Goal: Book appointment/travel/reservation

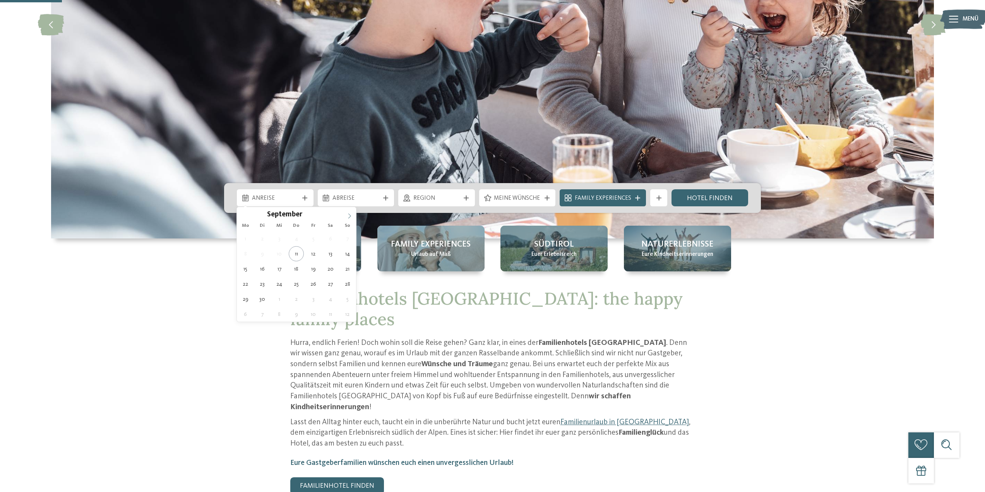
click at [352, 216] on icon at bounding box center [349, 215] width 5 height 5
click at [352, 215] on icon at bounding box center [349, 215] width 5 height 5
type input "****"
click at [352, 215] on icon at bounding box center [349, 215] width 5 height 5
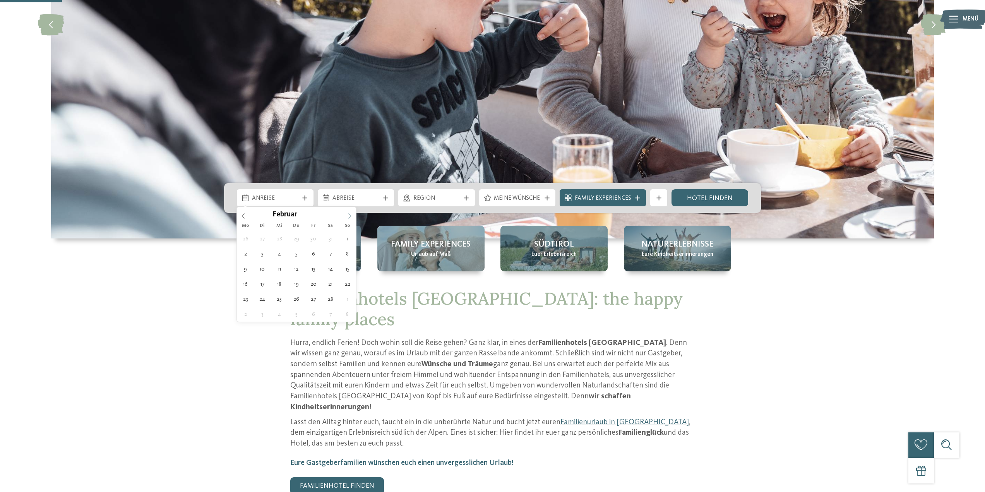
click at [352, 215] on icon at bounding box center [349, 215] width 5 height 5
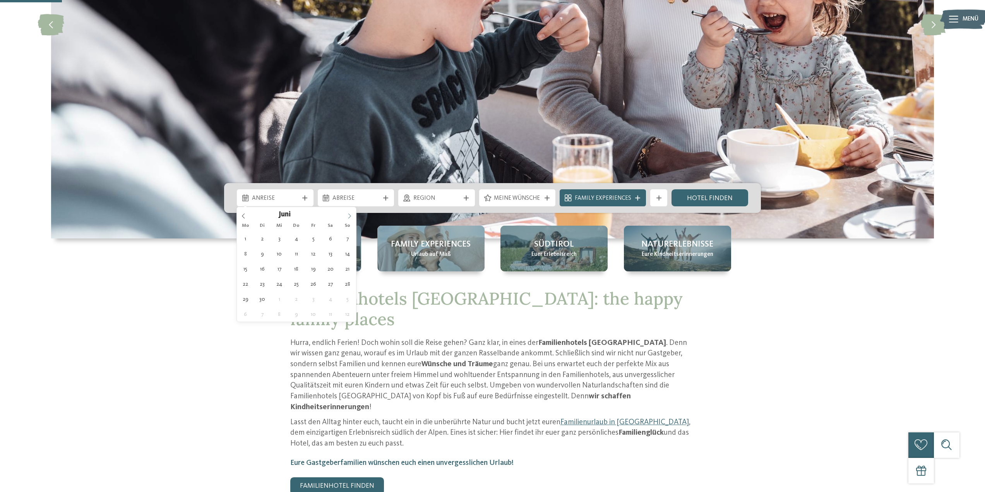
click at [352, 215] on icon at bounding box center [349, 215] width 5 height 5
type div "[DATE]"
type input "****"
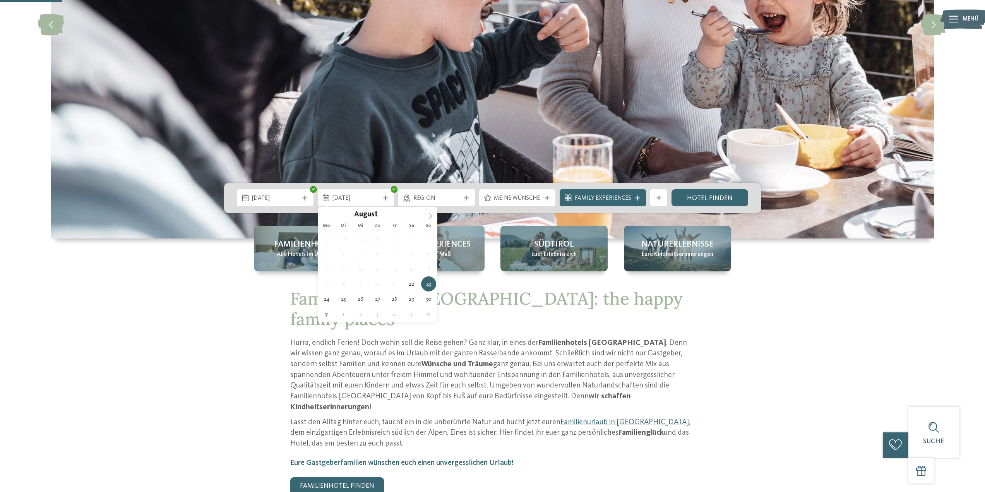
type div "[DATE]"
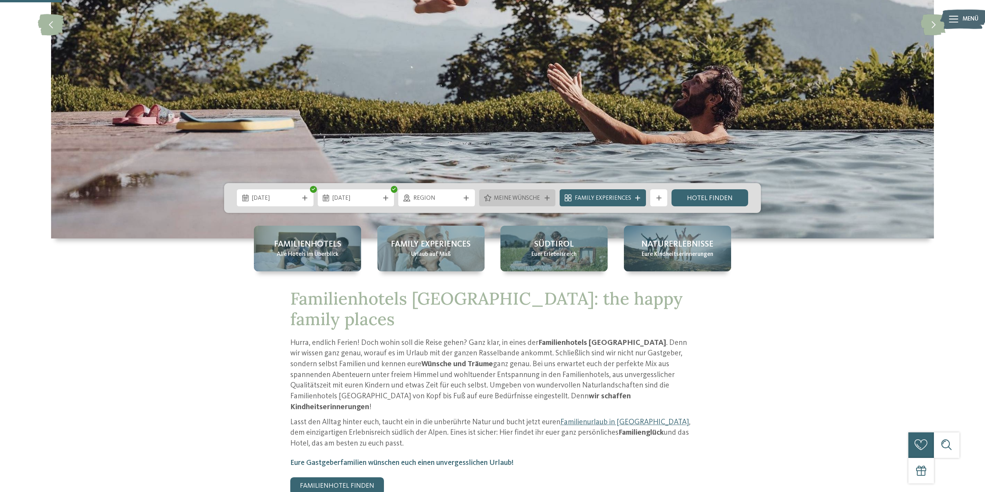
click at [556, 196] on div "Meine Wünsche" at bounding box center [517, 197] width 77 height 17
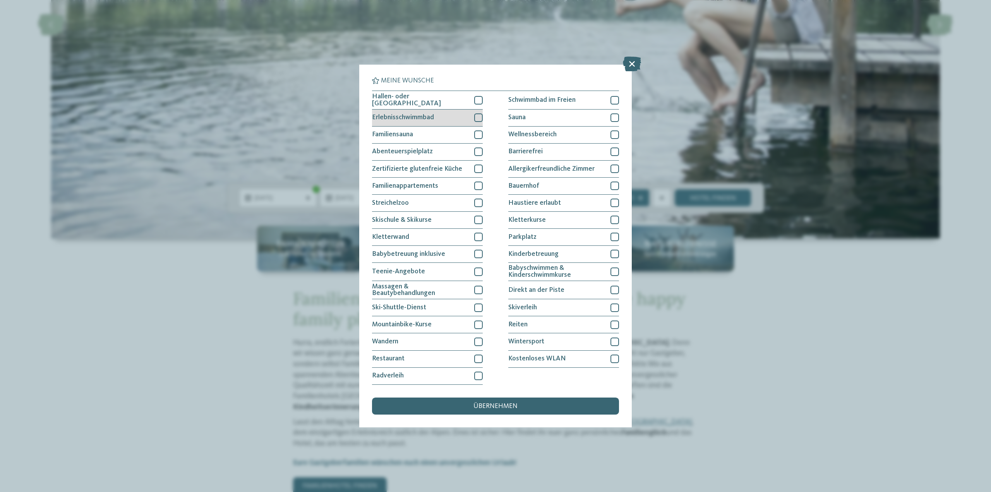
click at [477, 116] on div at bounding box center [478, 117] width 9 height 9
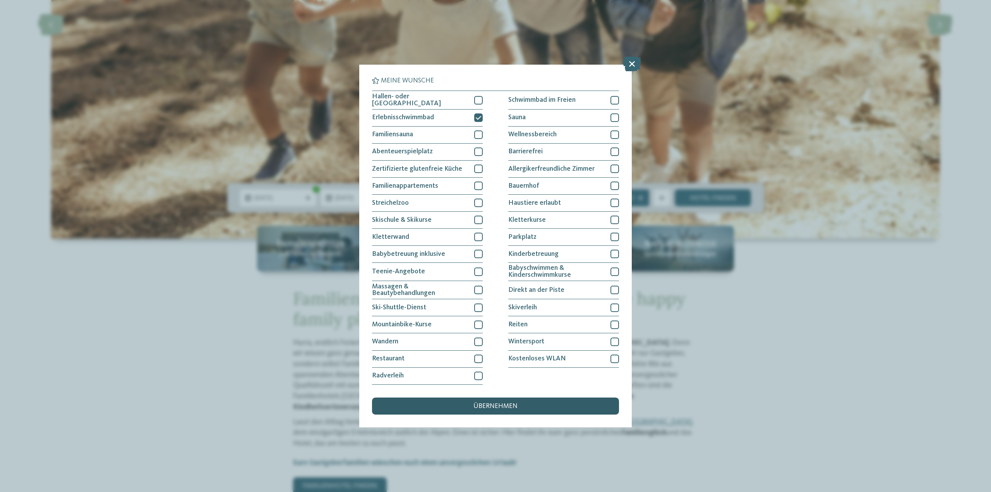
click at [496, 399] on div "übernehmen" at bounding box center [495, 406] width 247 height 17
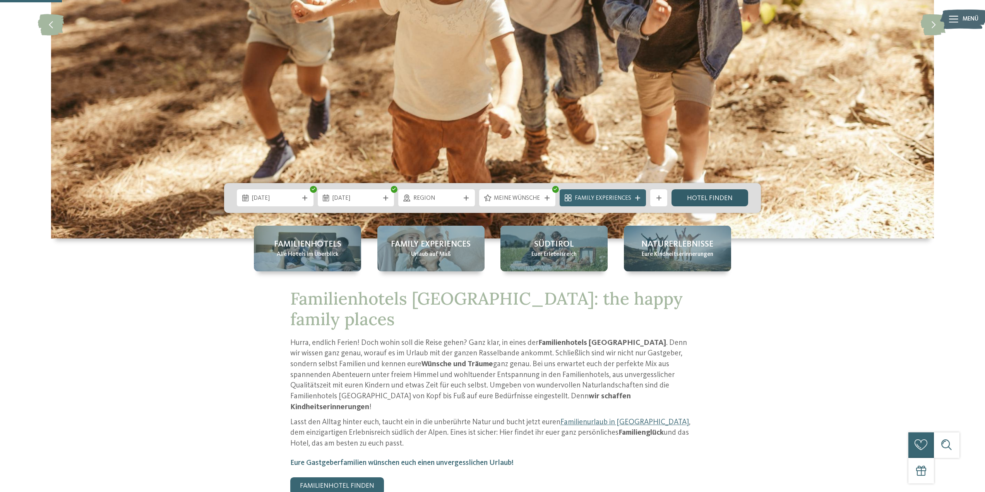
click at [700, 197] on link "Hotel finden" at bounding box center [710, 197] width 77 height 17
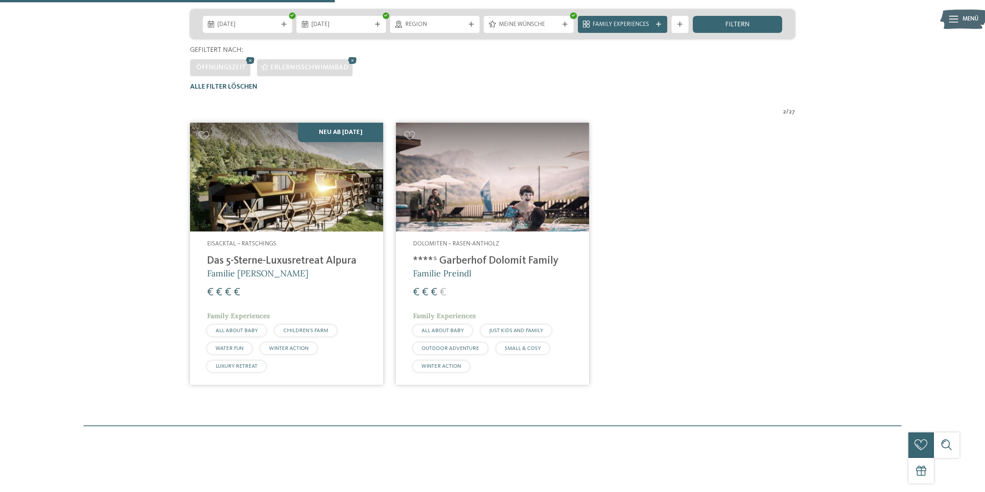
scroll to position [226, 0]
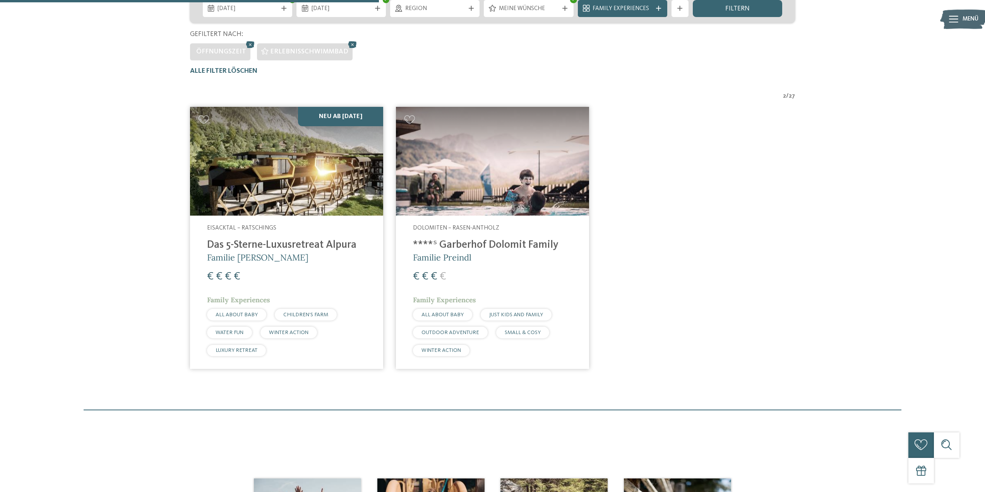
click at [297, 245] on h4 "Das 5-Sterne-Luxusretreat Alpura" at bounding box center [286, 245] width 159 height 13
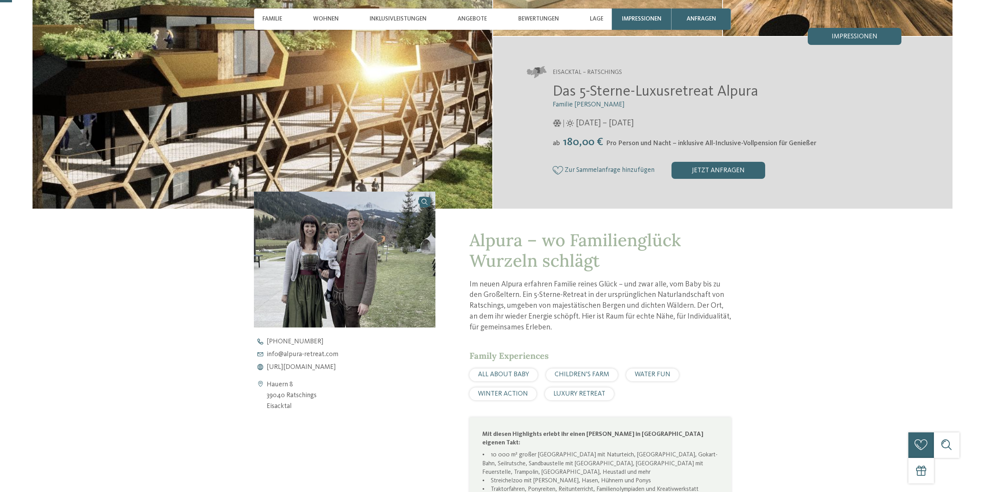
scroll to position [387, 0]
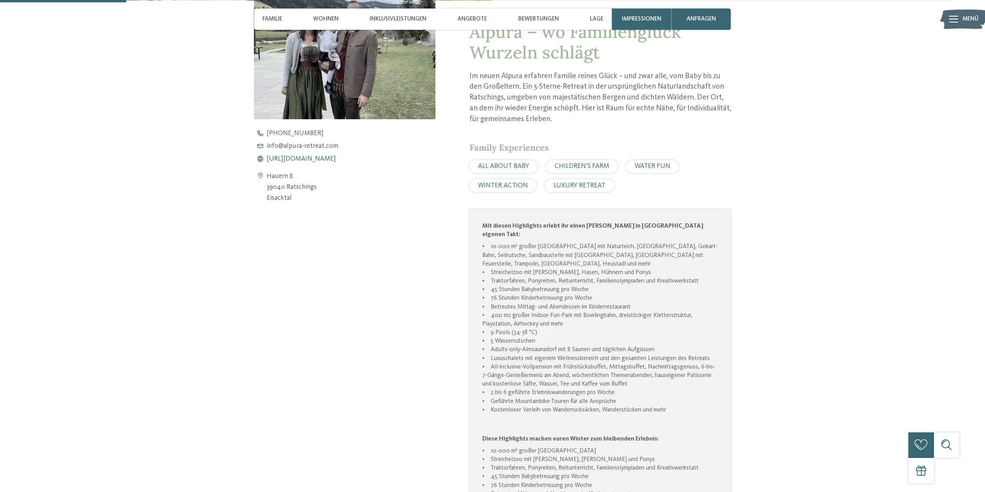
click at [284, 159] on span "https://www.alpura-retreat.com/" at bounding box center [301, 159] width 69 height 7
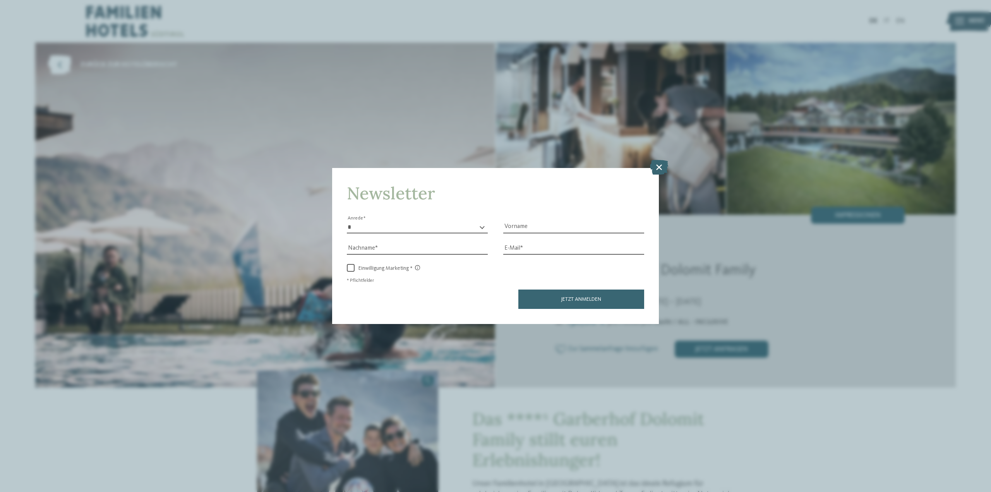
click at [661, 173] on icon at bounding box center [659, 167] width 18 height 15
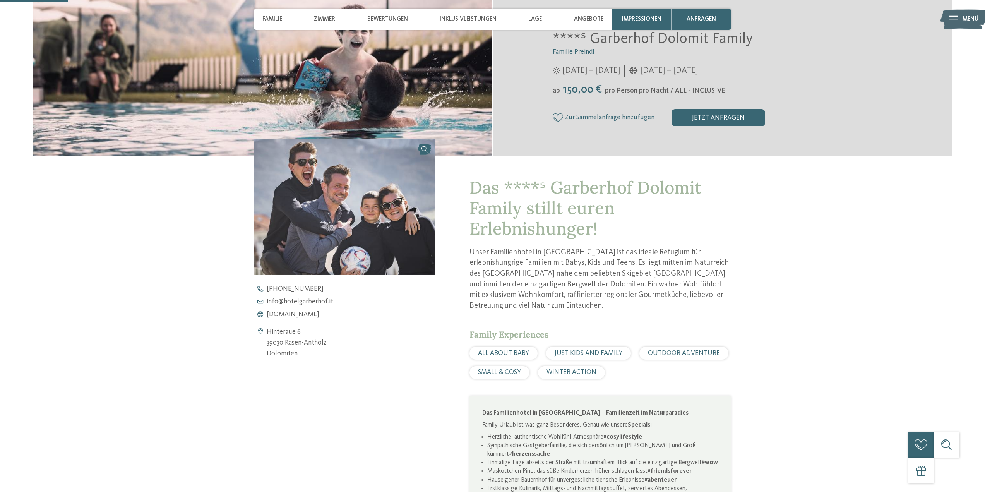
scroll to position [232, 0]
drag, startPoint x: 298, startPoint y: 314, endPoint x: 303, endPoint y: 303, distance: 12.3
click at [298, 314] on span "www.hotelgarberhof.it" at bounding box center [293, 314] width 53 height 7
